Goal: Use online tool/utility: Utilize a website feature to perform a specific function

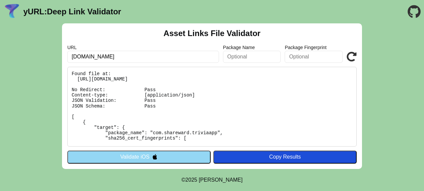
click at [166, 179] on body "yURL: Deep Link Validator Asset Links File Validator URL [DOMAIN_NAME] Package …" at bounding box center [212, 95] width 424 height 191
click at [180, 154] on button "Validate iOS" at bounding box center [138, 156] width 143 height 13
